Goal: Task Accomplishment & Management: Complete application form

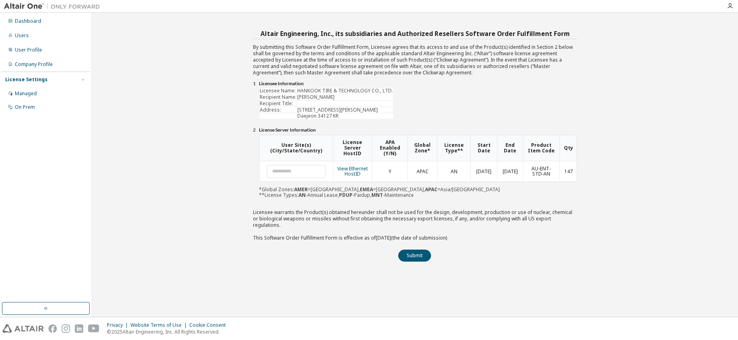
click at [640, 167] on div "Altair Engineering, Inc., its subsidiaries and Authorized Resellers Software Or…" at bounding box center [415, 165] width 638 height 296
click at [355, 172] on link "View Ethernet HostID" at bounding box center [352, 171] width 30 height 12
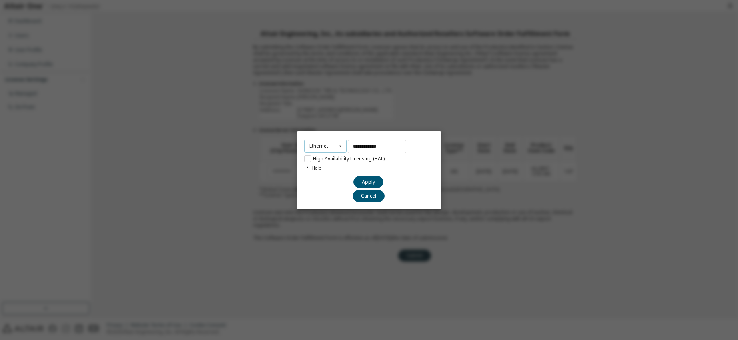
click at [317, 144] on div "Ethernet" at bounding box center [318, 146] width 19 height 5
click at [162, 148] on div "**********" at bounding box center [369, 170] width 738 height 340
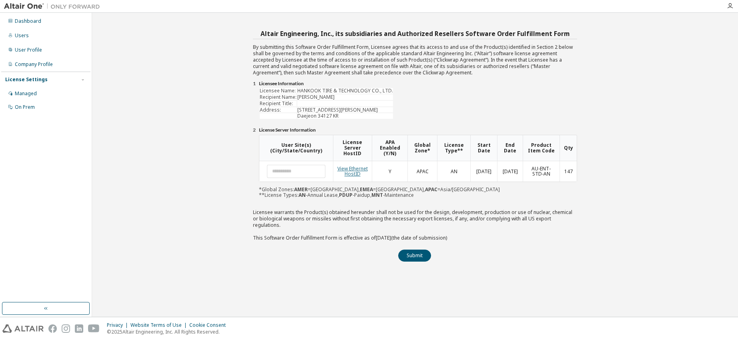
click at [353, 173] on link "View Ethernet HostID" at bounding box center [352, 171] width 30 height 12
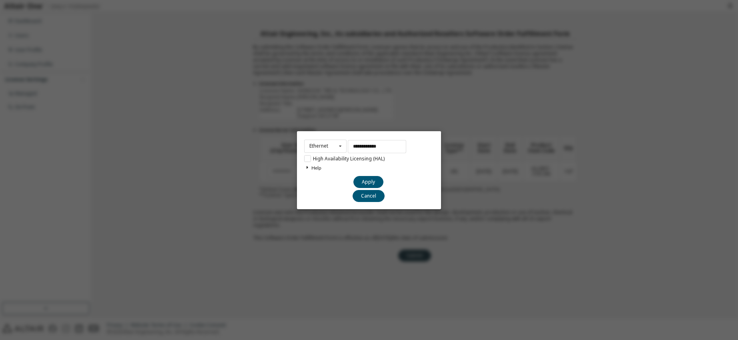
click at [183, 99] on div "**********" at bounding box center [369, 170] width 738 height 340
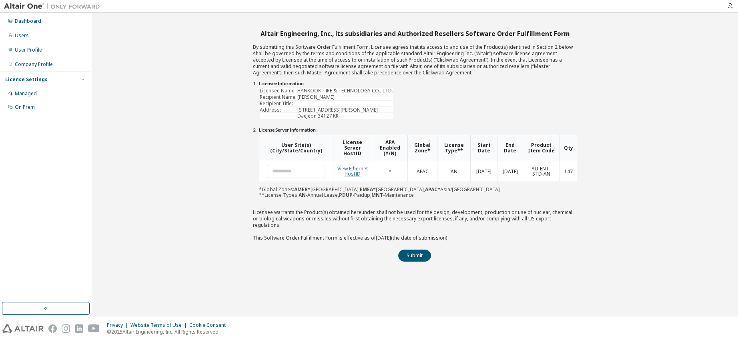
click at [356, 172] on link "View Ethernet HostID" at bounding box center [352, 171] width 30 height 12
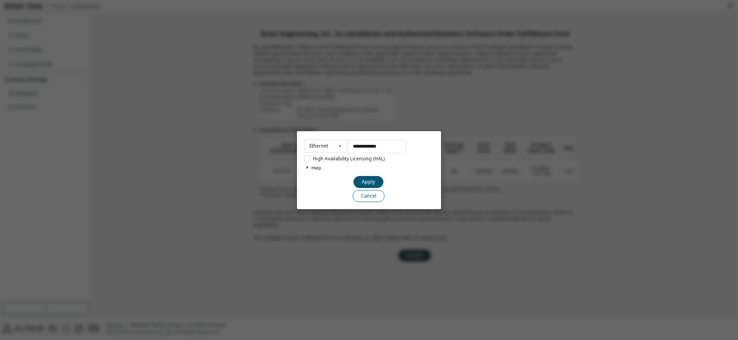
click at [363, 200] on button "Cancel" at bounding box center [369, 196] width 32 height 12
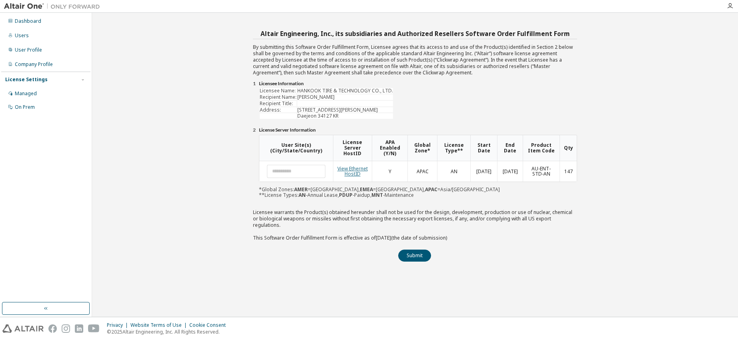
click at [351, 172] on link "View Ethernet HostID" at bounding box center [352, 171] width 30 height 12
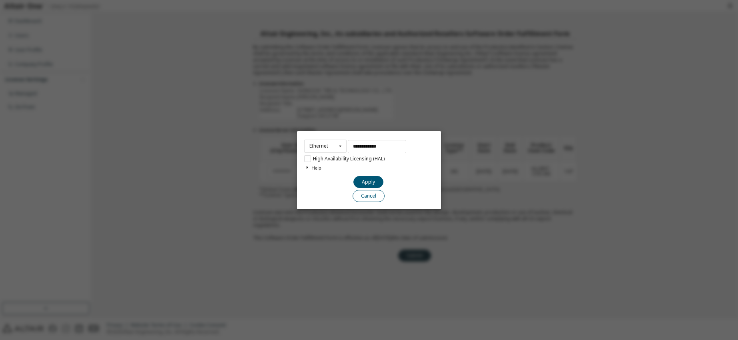
click at [362, 198] on button "Cancel" at bounding box center [369, 196] width 32 height 12
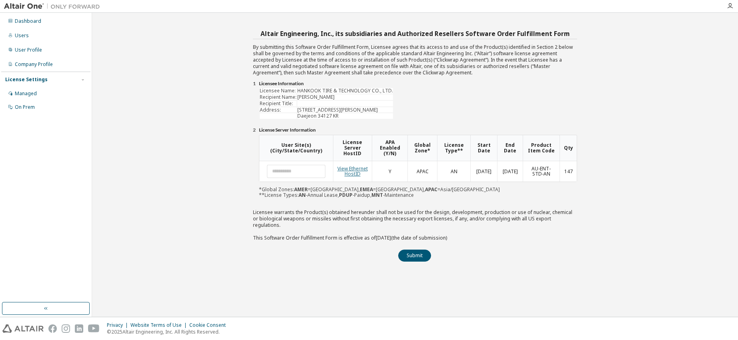
click at [355, 175] on link "View Ethernet HostID" at bounding box center [352, 171] width 30 height 12
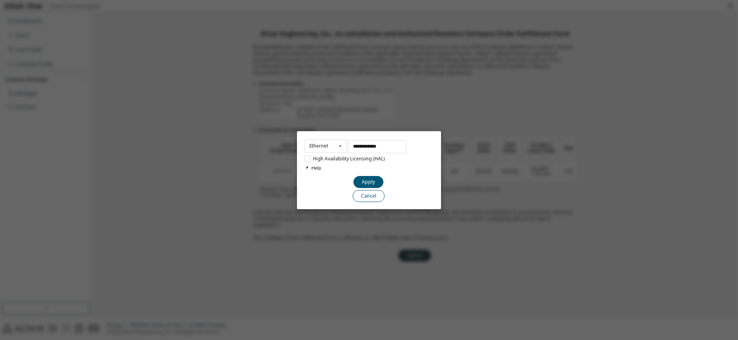
click at [371, 198] on button "Cancel" at bounding box center [369, 196] width 32 height 12
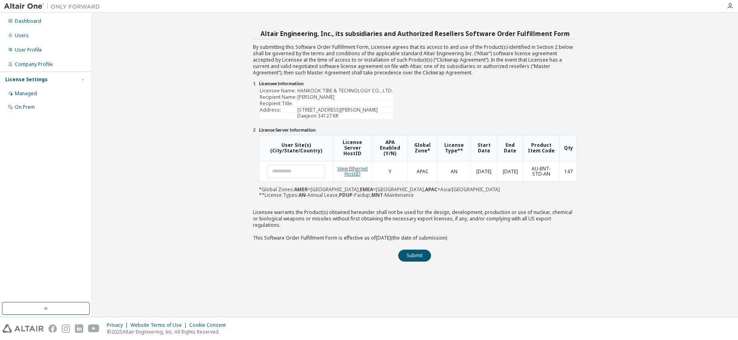
click at [353, 173] on link "View Ethernet HostID" at bounding box center [352, 171] width 30 height 12
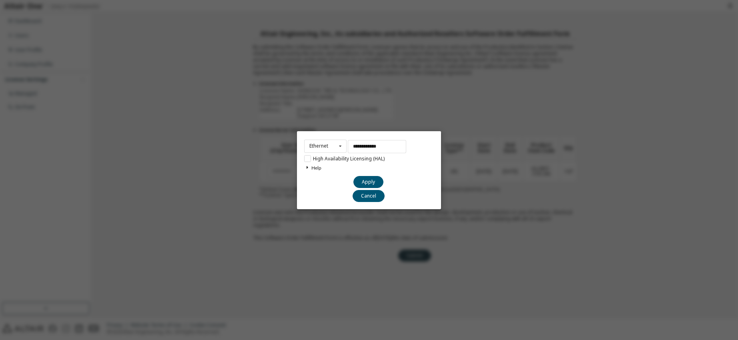
click at [516, 203] on div "**********" at bounding box center [369, 170] width 738 height 340
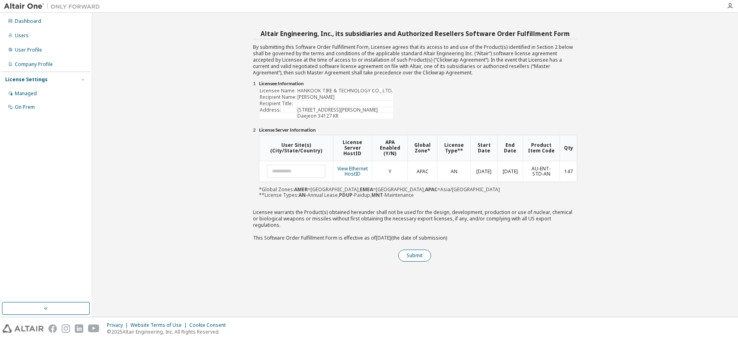
click at [425, 252] on button "Submit" at bounding box center [414, 256] width 33 height 12
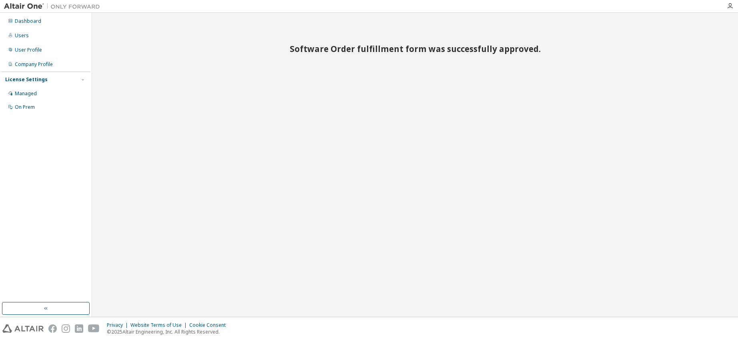
click at [417, 249] on div "Software Order fulfillment form was successfully approved." at bounding box center [415, 165] width 638 height 296
